Goal: Information Seeking & Learning: Find specific fact

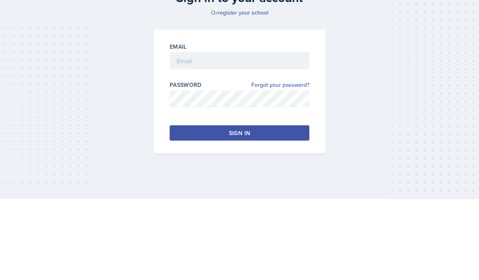
scroll to position [81, 0]
type input "[EMAIL_ADDRESS][DOMAIN_NAME]"
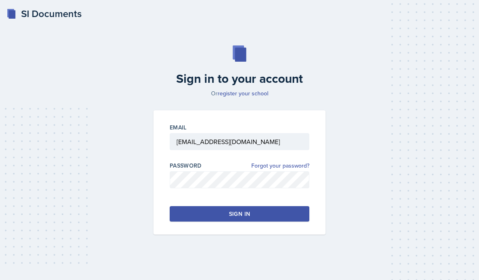
click at [265, 206] on button "Sign in" at bounding box center [240, 213] width 140 height 15
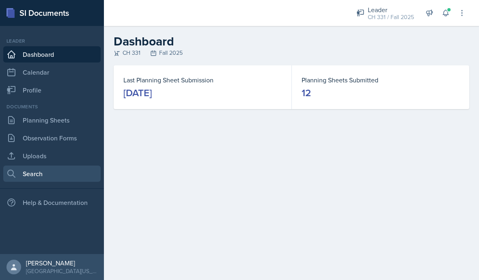
click at [76, 173] on link "Search" at bounding box center [51, 174] width 97 height 16
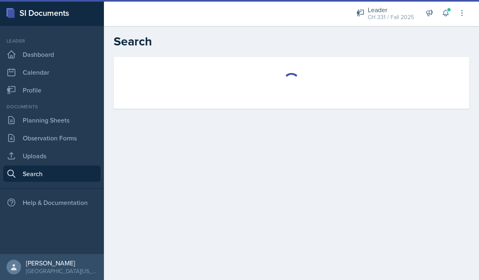
select select "all"
select select "1"
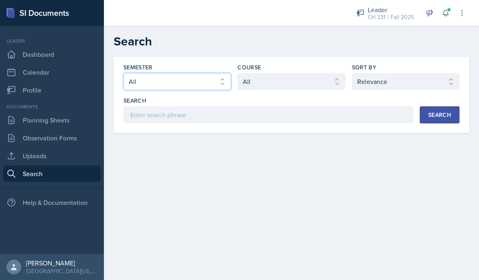
click at [192, 83] on select "Select semester All Fall 2025 Spring 2025 Fall 2024 Spring 2024 Fall 2023 Sprin…" at bounding box center [177, 81] width 108 height 17
select select "19fb88f7-c89b-4031-b5a0-458fd49807a1"
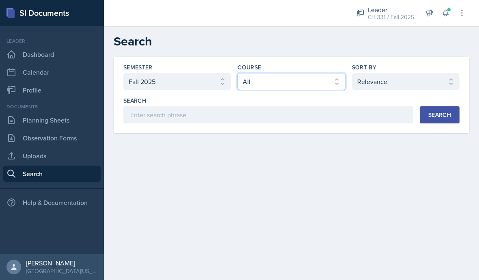
click at [284, 84] on select "Select course All ACC 211 ACC 212 ACC 307 BYS 119 BYS 215 BYS 300 CH 101 CH 121…" at bounding box center [291, 81] width 108 height 17
click at [282, 88] on select "Select course All ACC 211 ACC 212 ACC 307 BYS 119 BYS 215 BYS 300 CH 101 CH 121…" at bounding box center [291, 81] width 108 height 17
select select "a2a7c3a9-1fad-4522-a67e-ba87c5b1aa08"
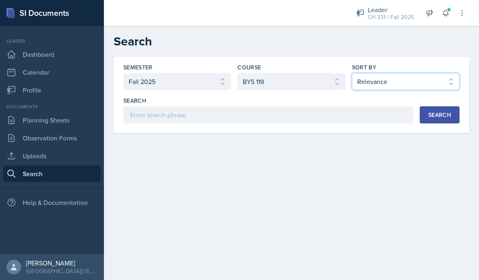
click at [401, 87] on select "Select sort by Relevance Document Date (Asc) Document Date (Desc)" at bounding box center [406, 81] width 108 height 17
click at [417, 89] on select "Select sort by Relevance Document Date (Asc) Document Date (Desc)" at bounding box center [406, 81] width 108 height 17
select select "3"
click at [437, 118] on div "Search" at bounding box center [439, 115] width 23 height 6
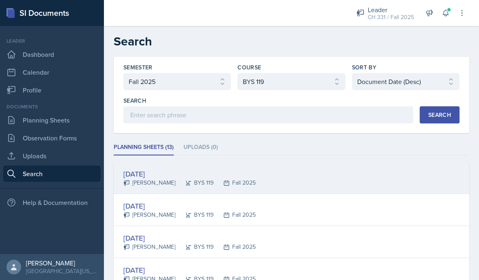
click at [165, 175] on div "[DATE]" at bounding box center [189, 173] width 132 height 11
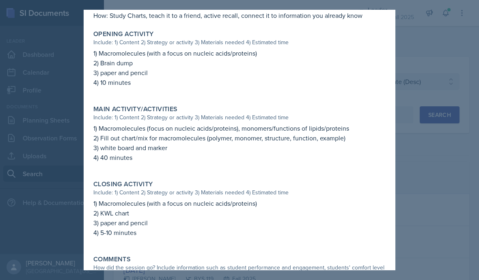
scroll to position [200, 0]
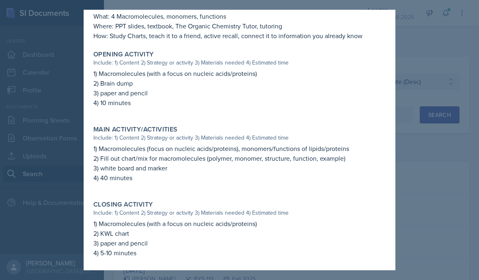
click at [422, 144] on div at bounding box center [239, 140] width 479 height 280
